Goal: Task Accomplishment & Management: Manage account settings

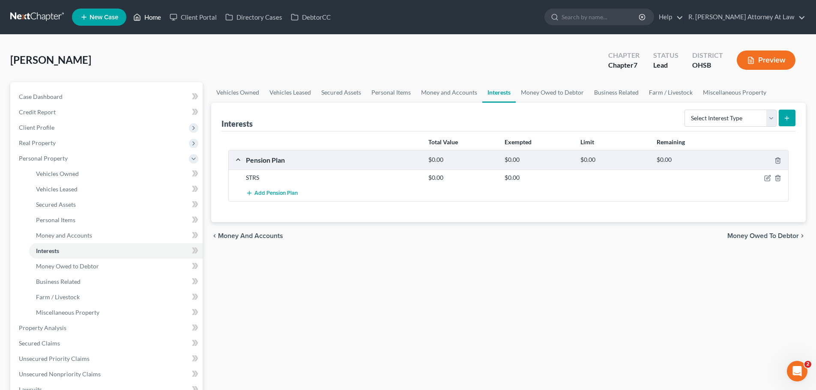
click at [156, 19] on link "Home" at bounding box center [147, 16] width 36 height 15
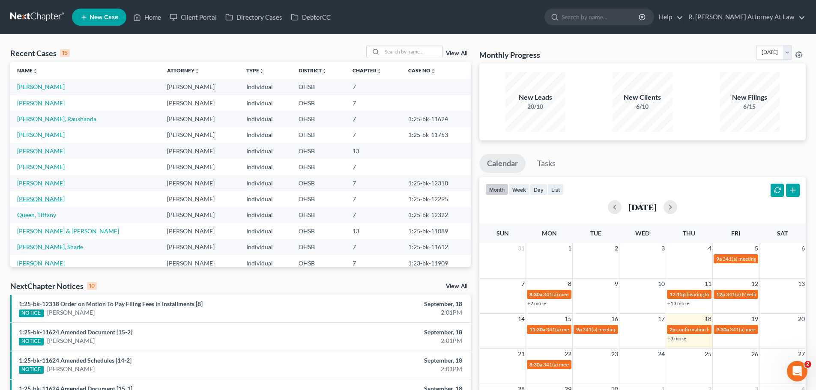
click at [35, 200] on link "[PERSON_NAME]" at bounding box center [41, 198] width 48 height 7
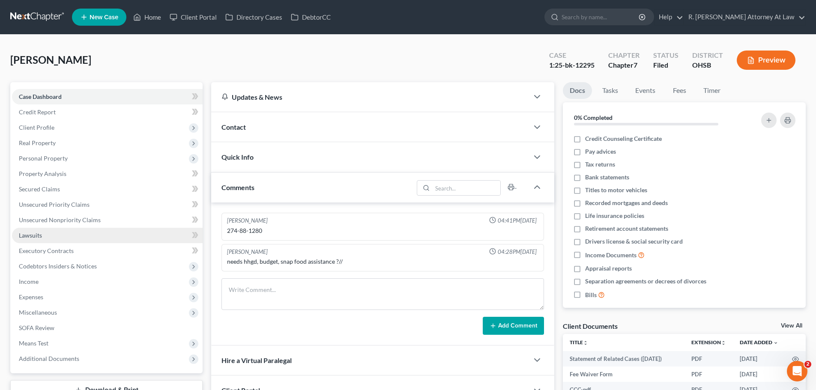
click at [34, 237] on span "Lawsuits" at bounding box center [30, 235] width 23 height 7
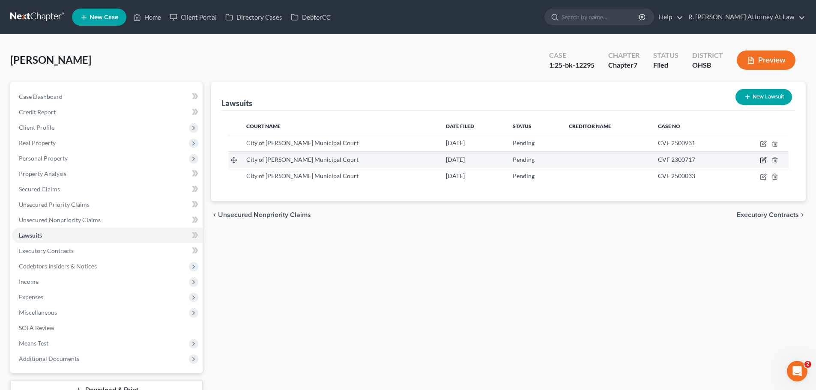
click at [764, 160] on icon "button" at bounding box center [763, 160] width 7 height 7
select select "36"
select select "0"
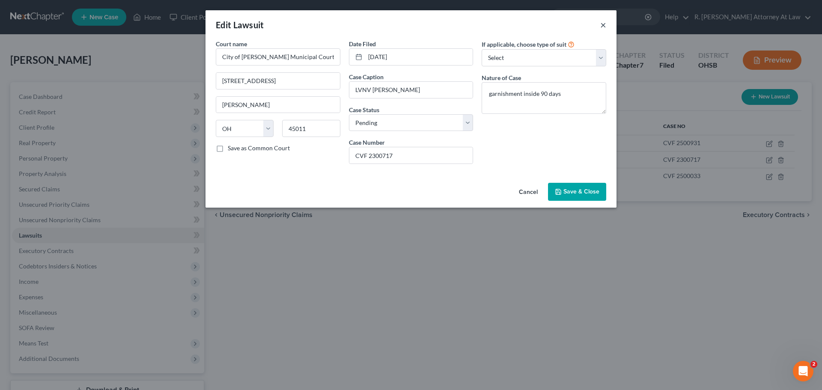
click at [606, 25] on button "×" at bounding box center [604, 25] width 6 height 10
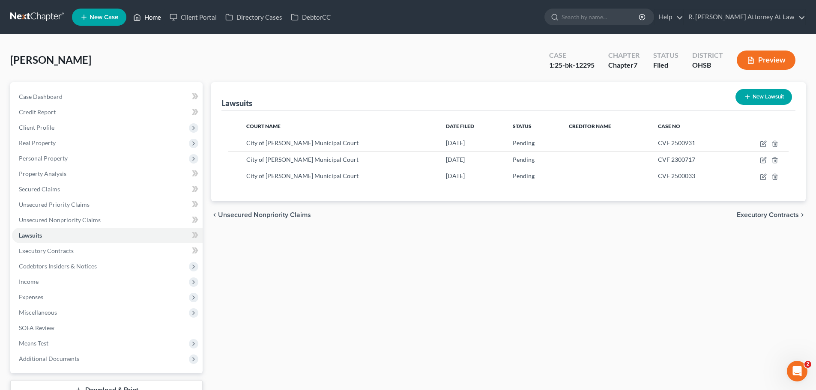
click at [158, 21] on link "Home" at bounding box center [147, 16] width 36 height 15
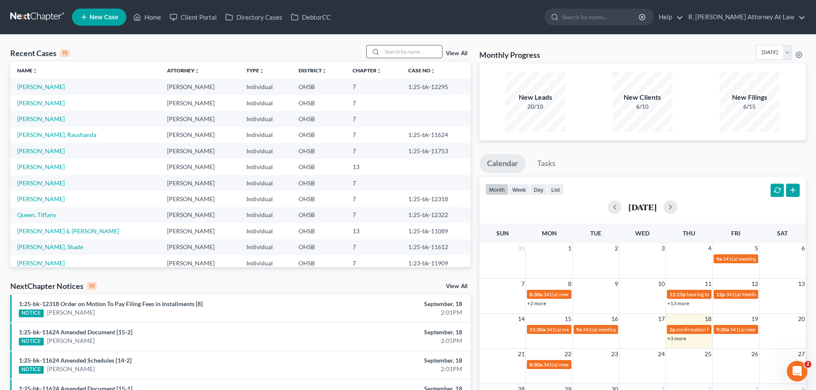
click at [387, 57] on input "search" at bounding box center [412, 51] width 60 height 12
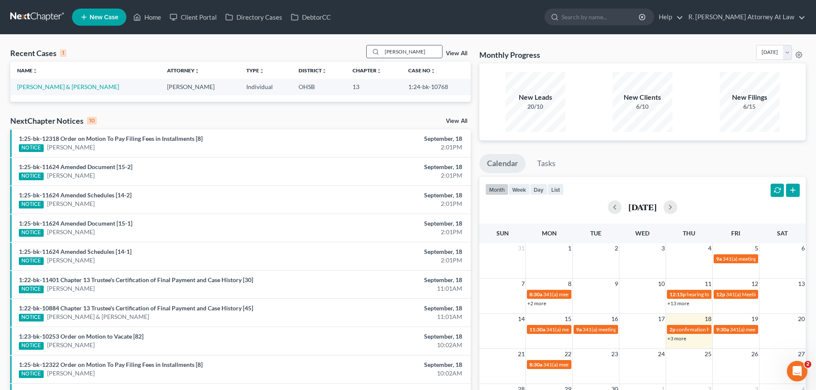
drag, startPoint x: 412, startPoint y: 54, endPoint x: 373, endPoint y: 53, distance: 38.6
click at [360, 54] on div "Recent Cases 1 [PERSON_NAME] View All" at bounding box center [240, 53] width 461 height 17
type input "[PERSON_NAME]"
